Goal: Use online tool/utility: Utilize a website feature to perform a specific function

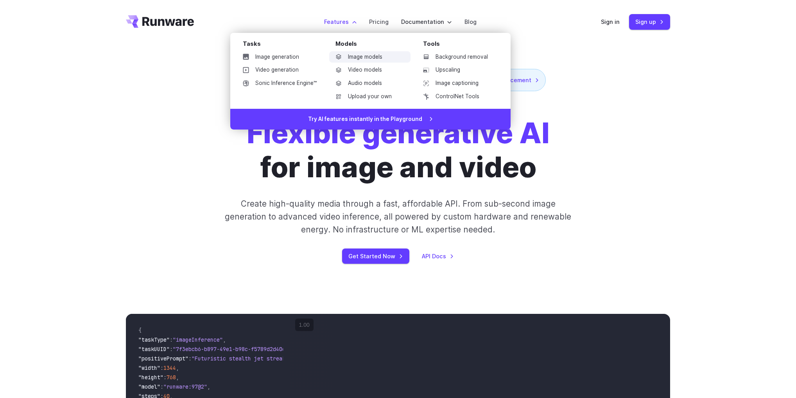
click at [361, 57] on link "Image models" at bounding box center [369, 57] width 81 height 12
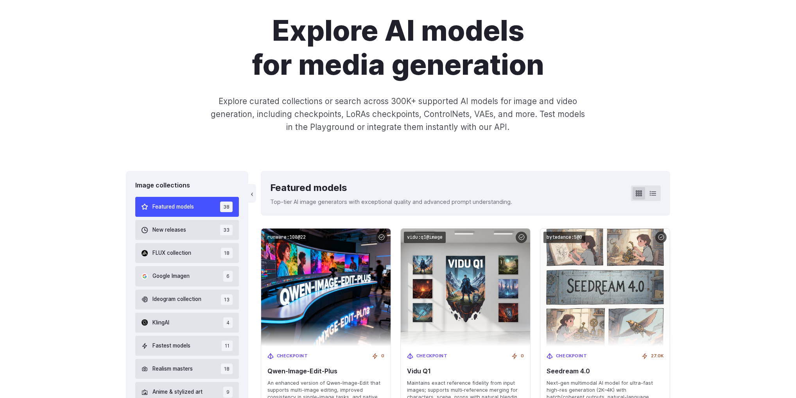
scroll to position [156, 0]
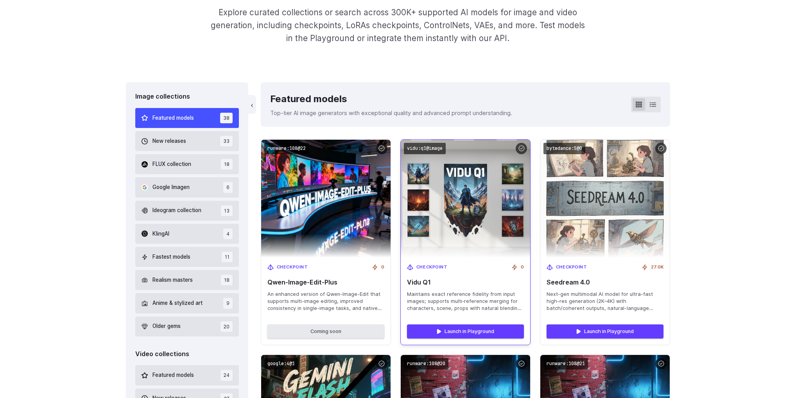
click at [454, 211] on img at bounding box center [465, 198] width 142 height 129
click at [436, 268] on span "Checkpoint" at bounding box center [432, 267] width 31 height 7
click at [462, 336] on link "Launch in Playground" at bounding box center [465, 331] width 117 height 14
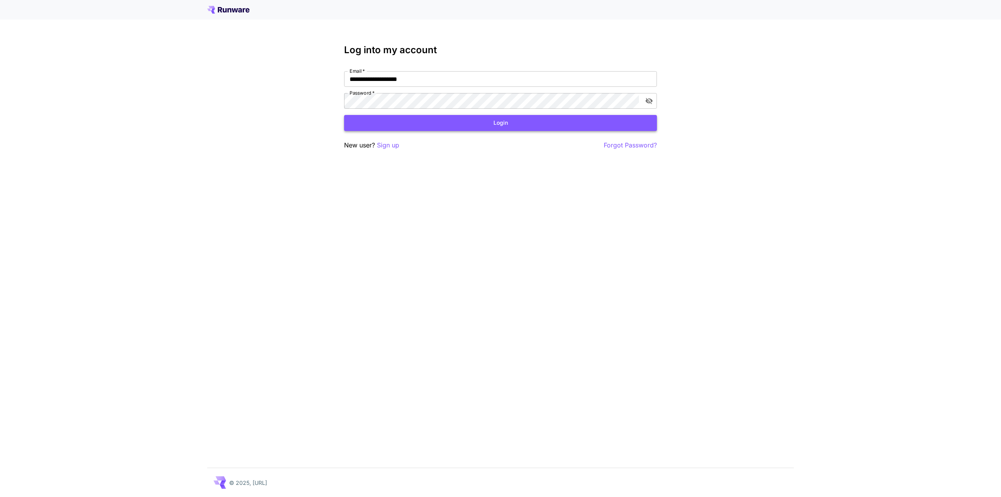
click at [448, 123] on button "Login" at bounding box center [500, 123] width 313 height 16
